Goal: Information Seeking & Learning: Check status

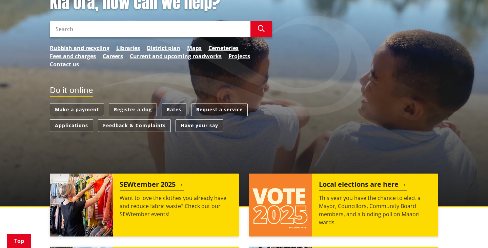
scroll to position [109, 0]
click at [175, 108] on link "Rates" at bounding box center [173, 110] width 25 height 13
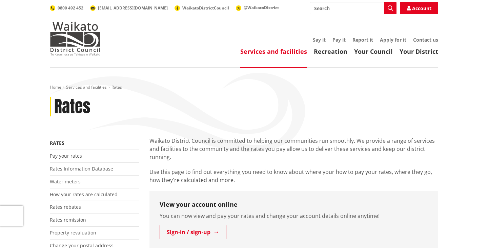
click at [175, 108] on div "Rates" at bounding box center [244, 107] width 388 height 20
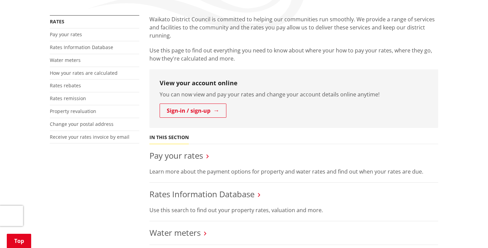
scroll to position [126, 0]
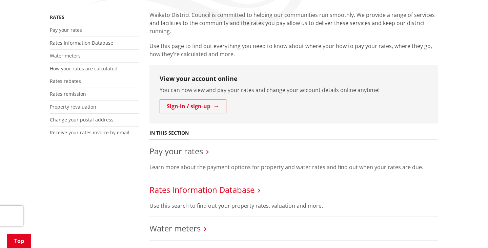
click at [241, 187] on link "Rates Information Database" at bounding box center [201, 189] width 105 height 11
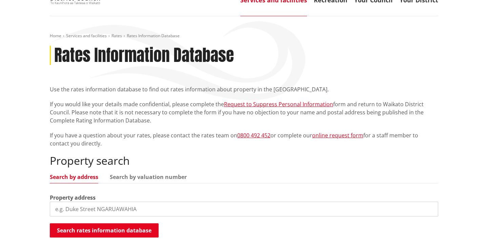
scroll to position [53, 0]
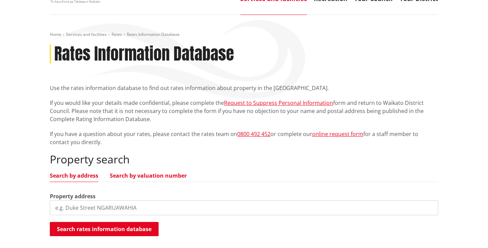
click at [171, 176] on link "Search by valuation number" at bounding box center [148, 175] width 77 height 5
click at [69, 208] on input "search" at bounding box center [244, 207] width 388 height 15
type input "0"
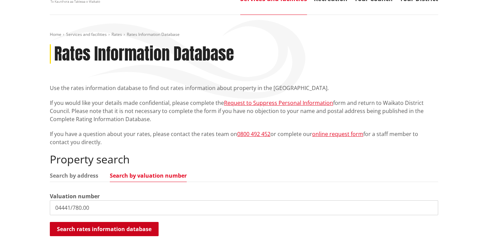
type input "04441/780.00"
click at [128, 227] on button "Search rates information database" at bounding box center [104, 229] width 109 height 14
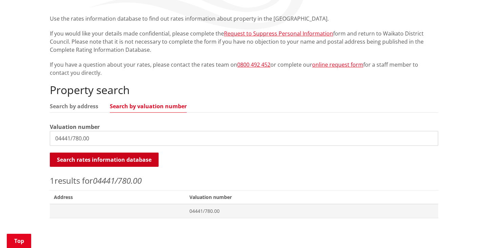
scroll to position [124, 0]
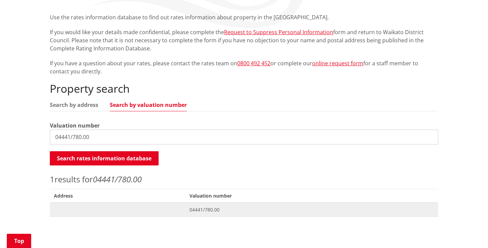
click at [206, 210] on span "04441/780.00" at bounding box center [311, 210] width 244 height 7
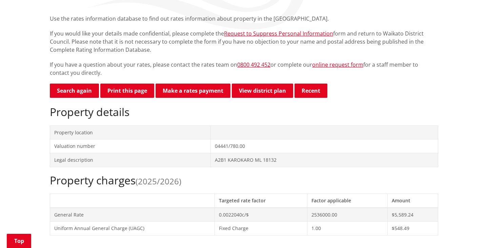
scroll to position [121, 0]
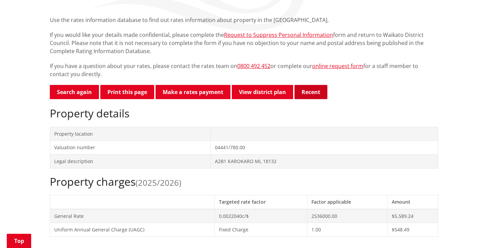
click at [311, 93] on button "Recent" at bounding box center [310, 92] width 33 height 14
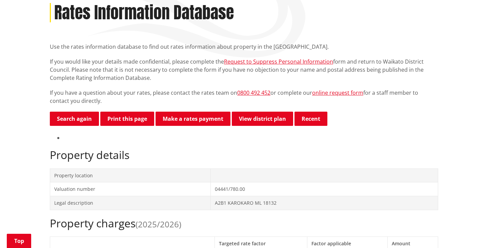
scroll to position [94, 0]
